Goal: Information Seeking & Learning: Learn about a topic

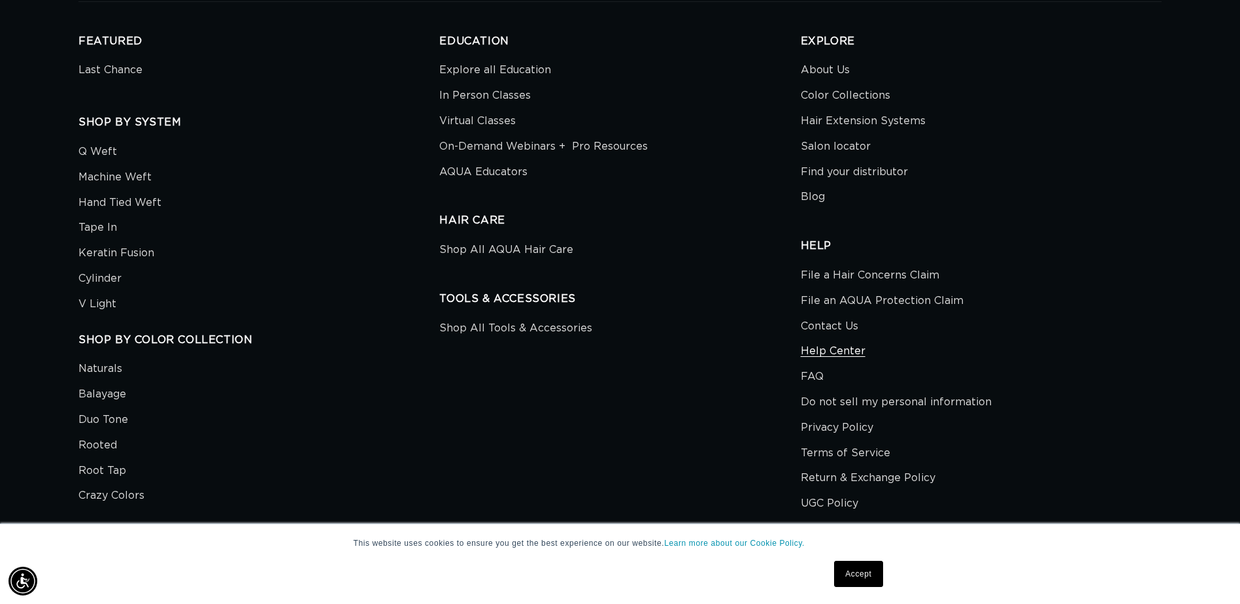
scroll to position [0, 2295]
click at [846, 360] on link "Help Center" at bounding box center [833, 351] width 65 height 25
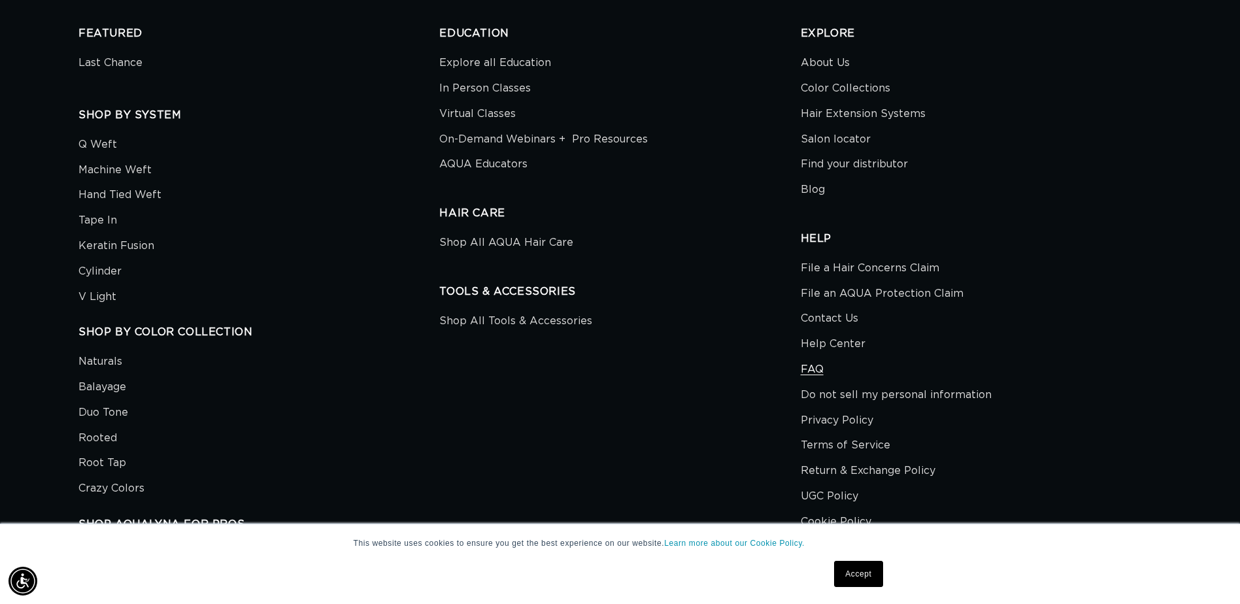
click at [819, 368] on link "FAQ" at bounding box center [812, 369] width 23 height 25
